Goal: Task Accomplishment & Management: Use online tool/utility

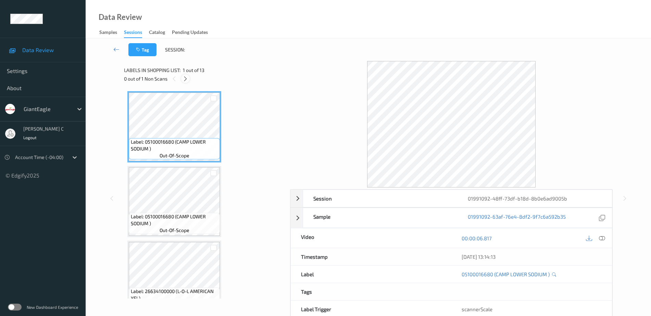
click at [186, 77] on icon at bounding box center [186, 79] width 6 height 6
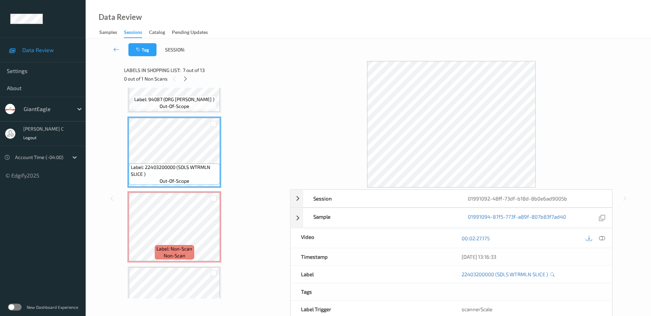
scroll to position [409, 0]
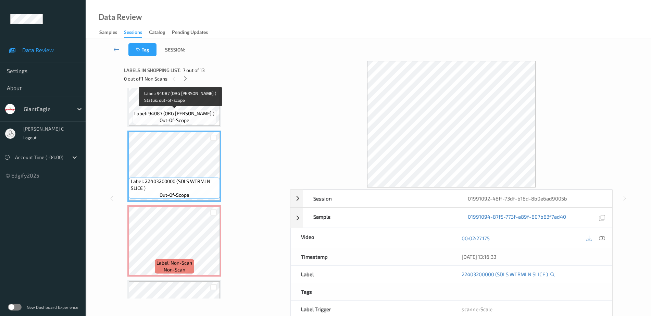
click at [165, 112] on span "Label: 94087 (ORG [PERSON_NAME] )" at bounding box center [174, 113] width 80 height 7
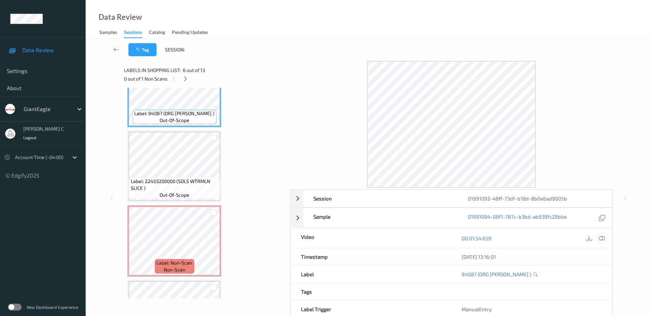
click at [606, 237] on icon at bounding box center [602, 238] width 6 height 6
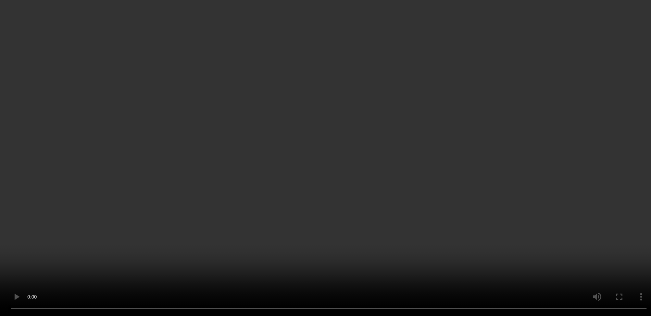
scroll to position [537, 0]
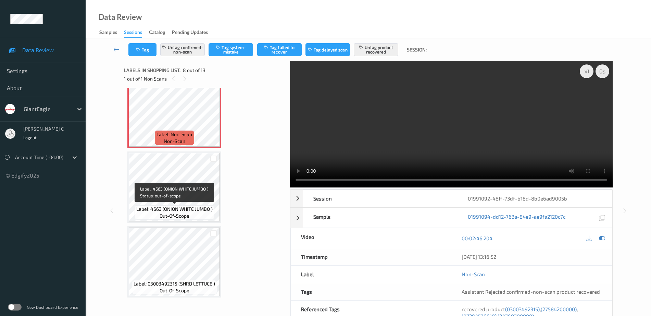
click at [192, 211] on span "Label: 4663 (ONION WHITE JUMBO )" at bounding box center [174, 209] width 76 height 7
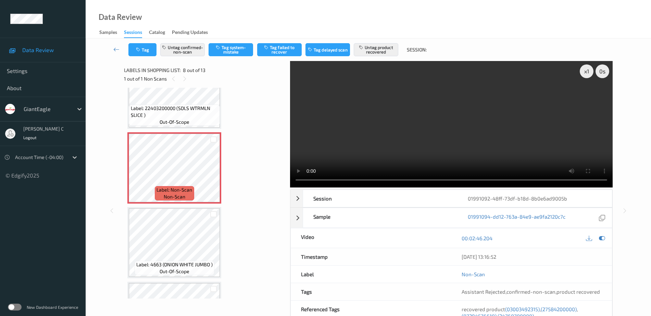
scroll to position [495, 0]
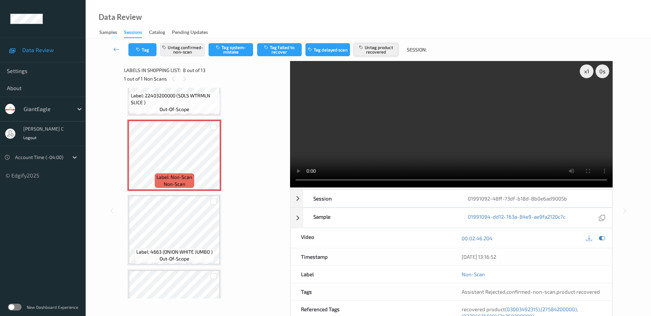
click at [382, 51] on button "Untag product recovered" at bounding box center [376, 49] width 45 height 13
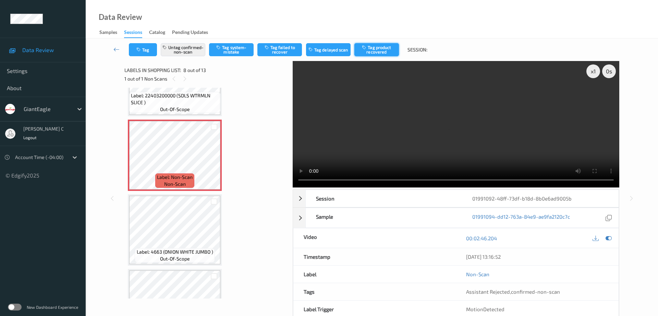
click at [381, 46] on button "Tag product recovered" at bounding box center [376, 49] width 45 height 13
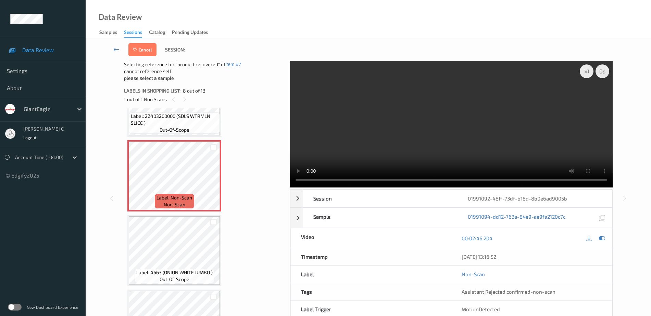
scroll to position [580, 0]
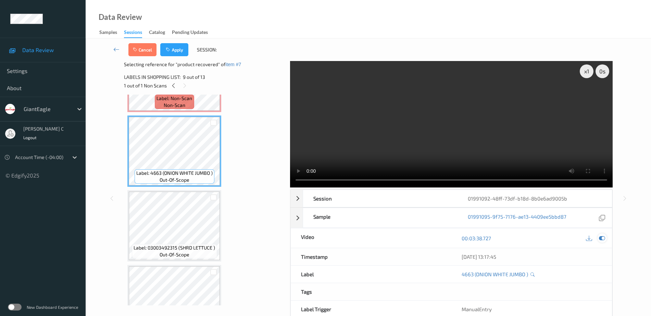
click at [604, 235] on icon at bounding box center [602, 238] width 6 height 6
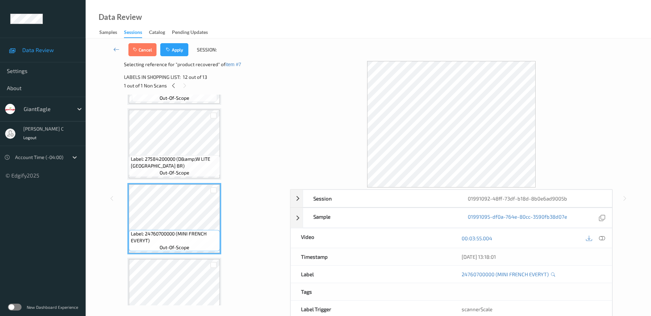
scroll to position [752, 0]
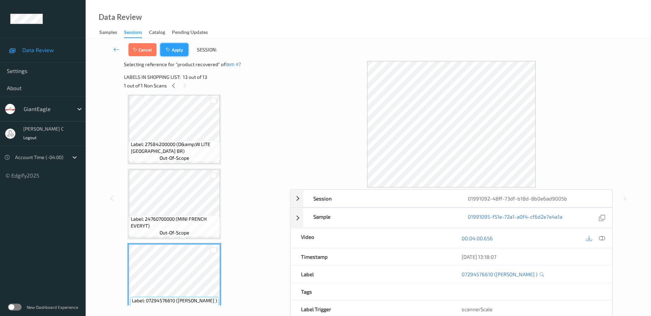
click at [181, 50] on button "Apply" at bounding box center [174, 49] width 28 height 13
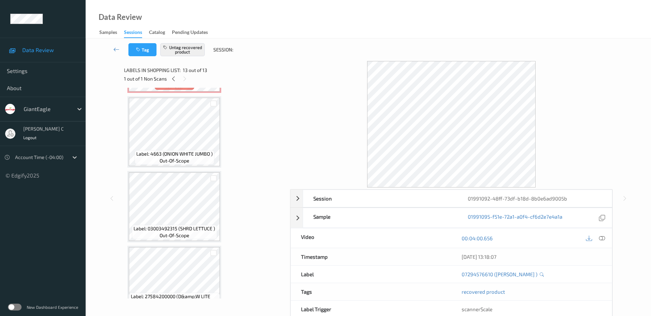
scroll to position [507, 0]
